Goal: Use online tool/utility: Use online tool/utility

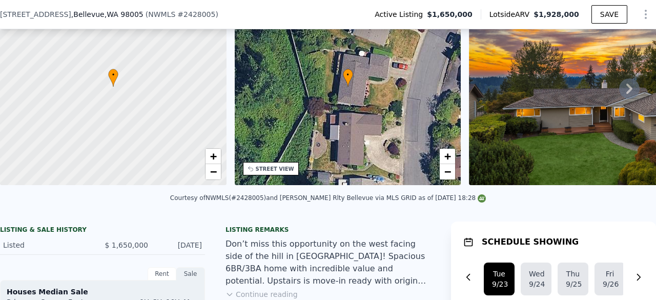
scroll to position [201, 0]
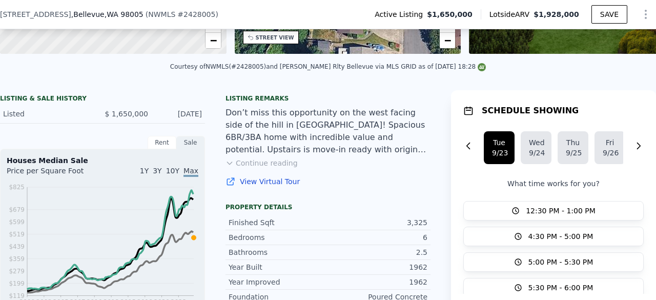
click at [247, 168] on button "Continue reading" at bounding box center [261, 163] width 72 height 10
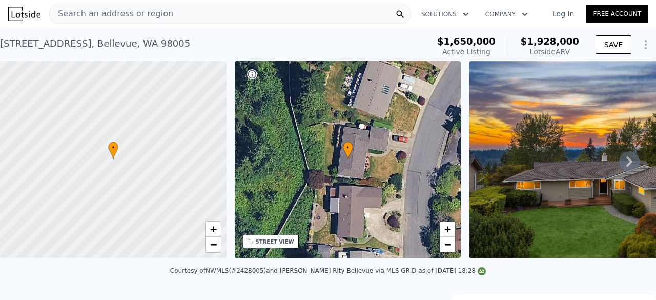
scroll to position [0, 0]
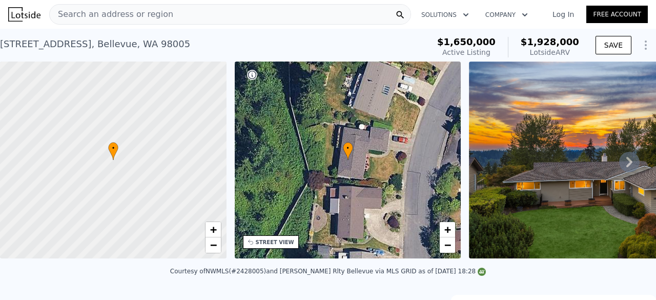
click at [195, 15] on div "Search an address or region" at bounding box center [230, 14] width 362 height 20
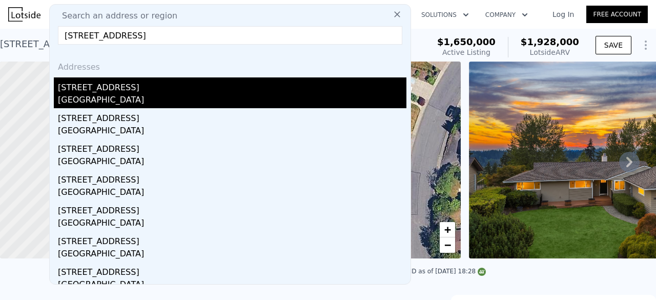
type input "[STREET_ADDRESS]"
click at [116, 90] on div "[STREET_ADDRESS]" at bounding box center [232, 85] width 348 height 16
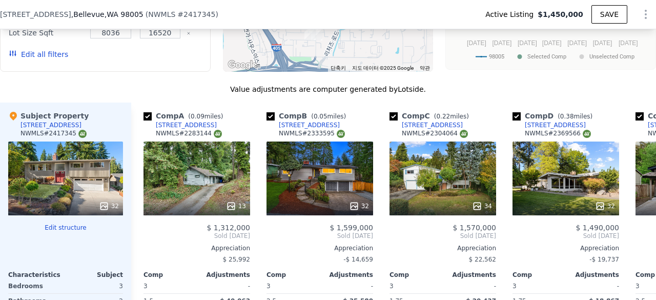
scroll to position [1123, 0]
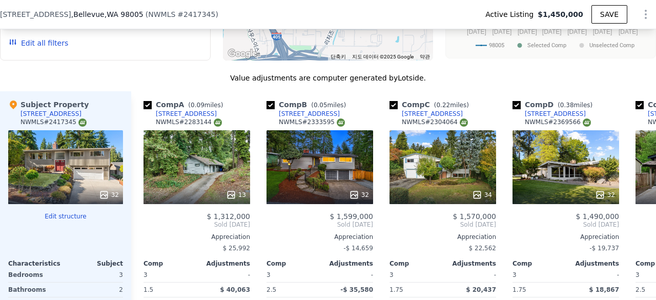
click at [69, 212] on button "Edit structure" at bounding box center [65, 216] width 115 height 8
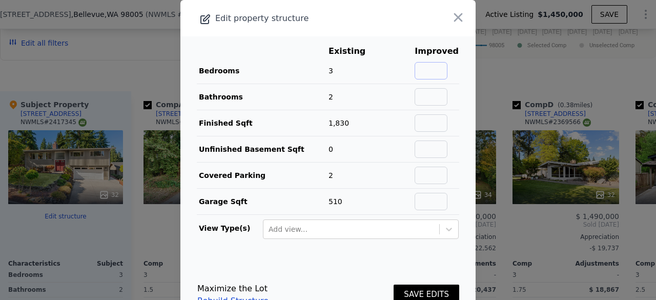
click at [428, 67] on input "text" at bounding box center [430, 70] width 33 height 17
type input "3"
click at [404, 284] on button "SAVE EDITS" at bounding box center [426, 294] width 66 height 20
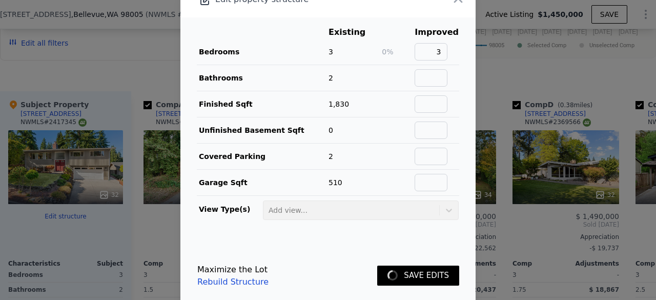
scroll to position [30, 0]
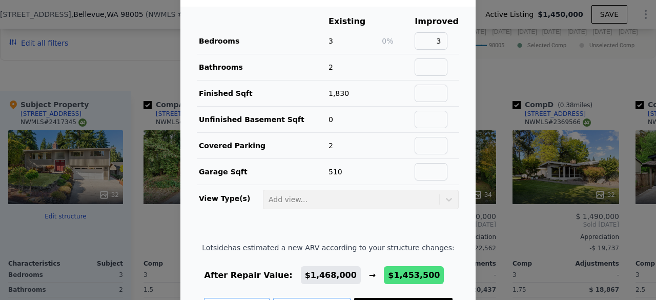
click at [475, 15] on div at bounding box center [328, 150] width 656 height 300
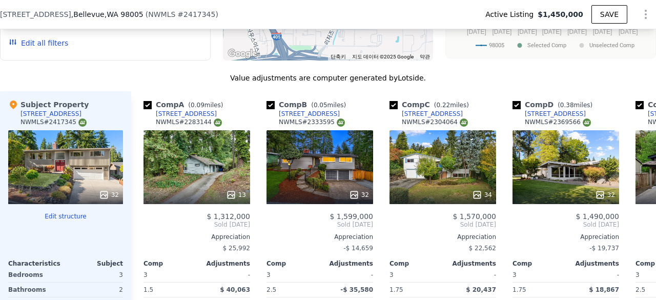
type input "$ 1,468,000"
type input "-$ 219,244"
